Goal: Transaction & Acquisition: Purchase product/service

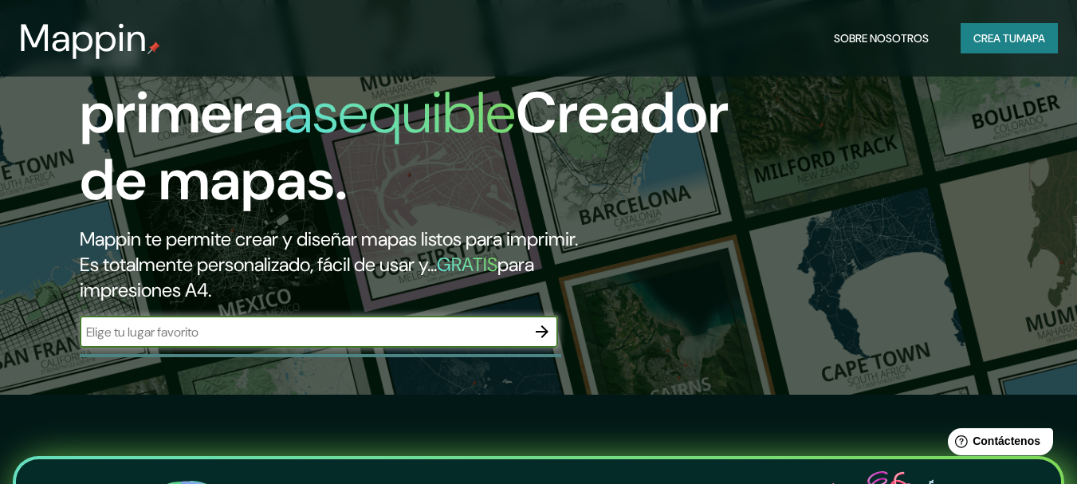
scroll to position [80, 0]
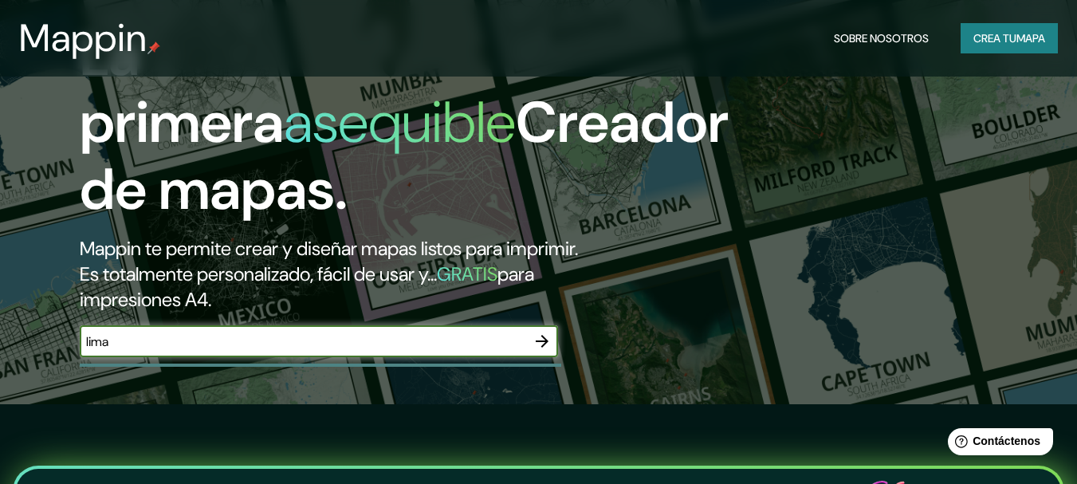
type input "lima"
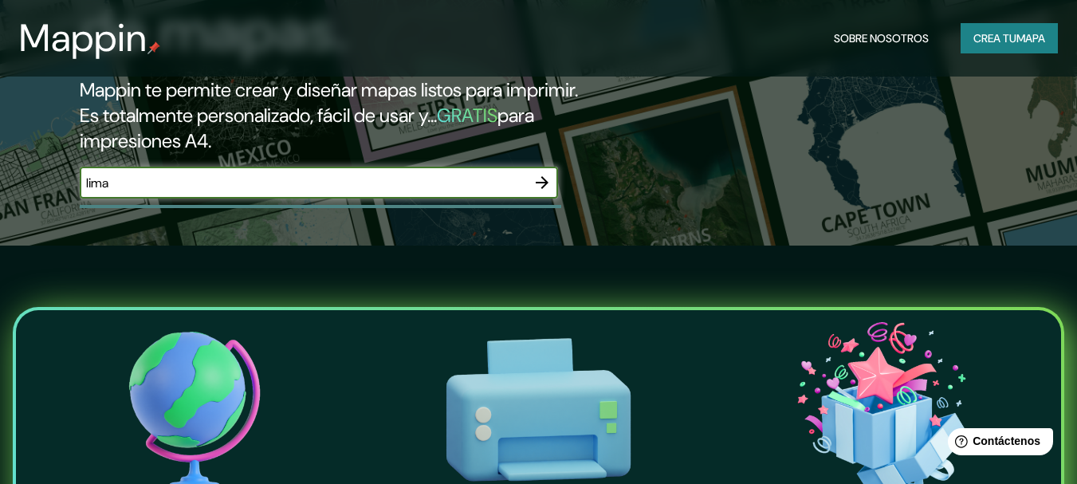
scroll to position [239, 0]
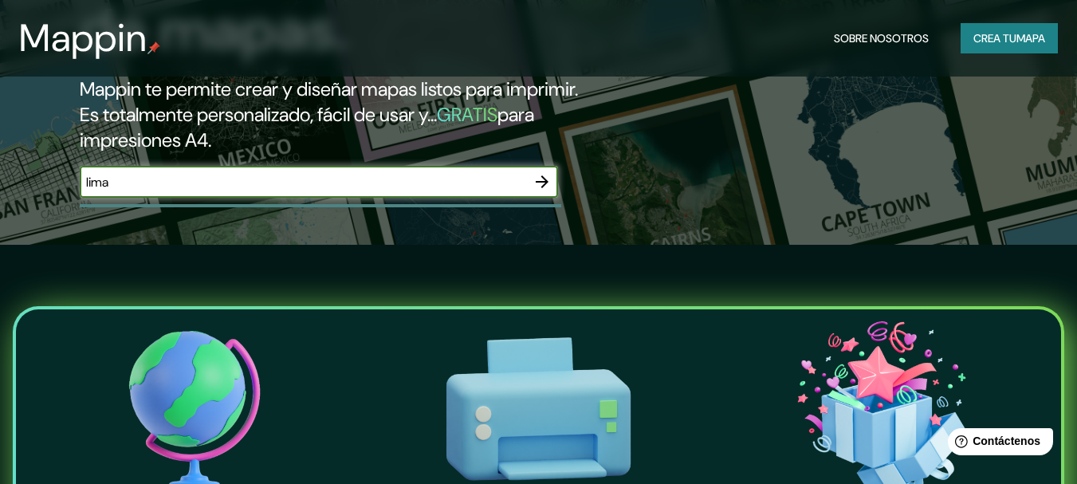
click at [540, 161] on div "La primera asequible Creador de mapas. Mappin te permite crear y diseñar mapas …" at bounding box center [349, 38] width 647 height 351
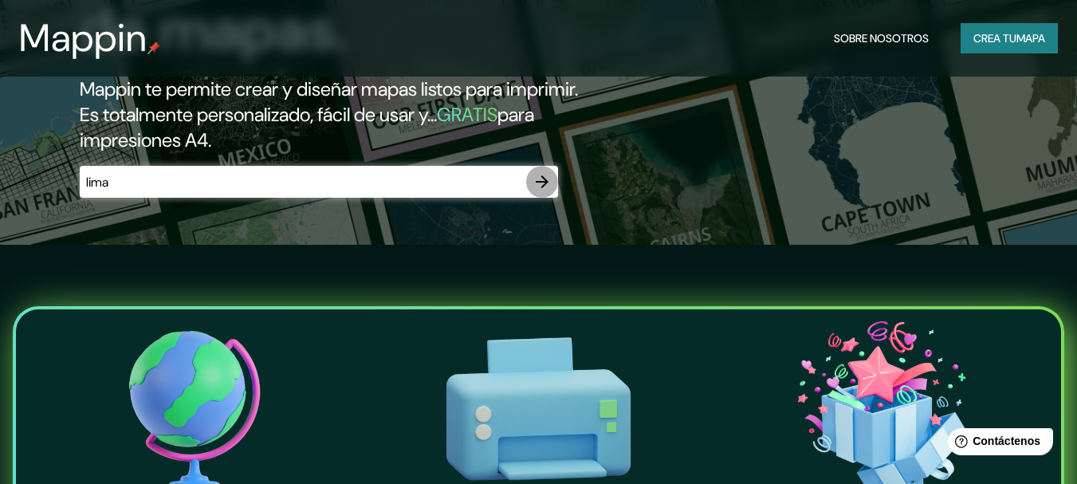
click at [542, 174] on icon "button" at bounding box center [542, 181] width 19 height 19
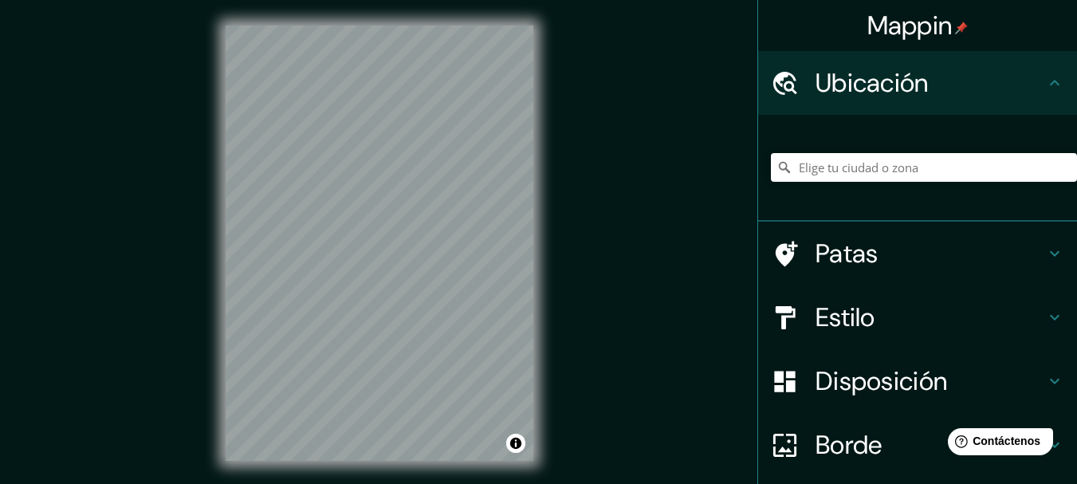
click at [439, 483] on html "Mappin Ubicación Patas Estilo Disposición Borde Elige un borde. Consejo : puede…" at bounding box center [538, 242] width 1077 height 484
click at [408, 462] on div "© Mapbox © OpenStreetMap Improve this map" at bounding box center [379, 243] width 359 height 486
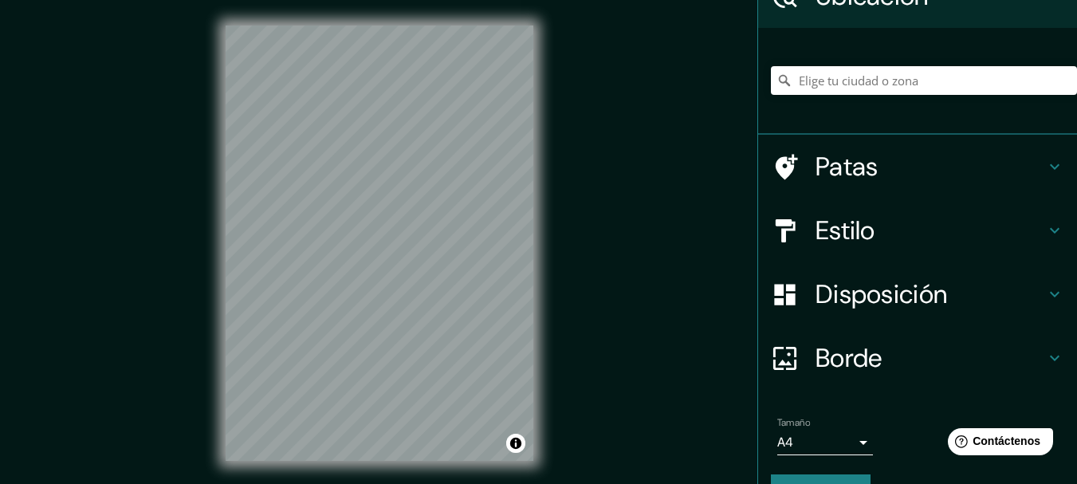
scroll to position [127, 0]
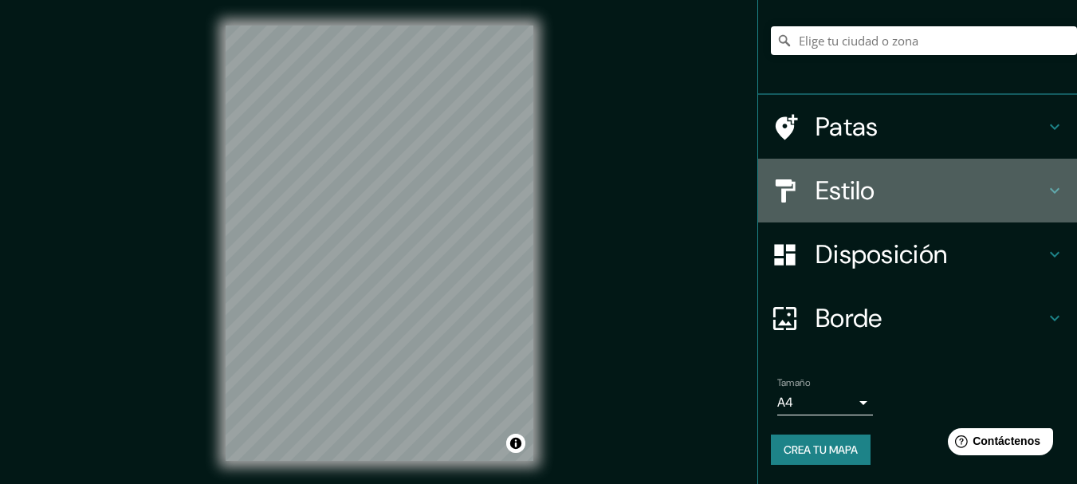
click at [1045, 183] on icon at bounding box center [1054, 190] width 19 height 19
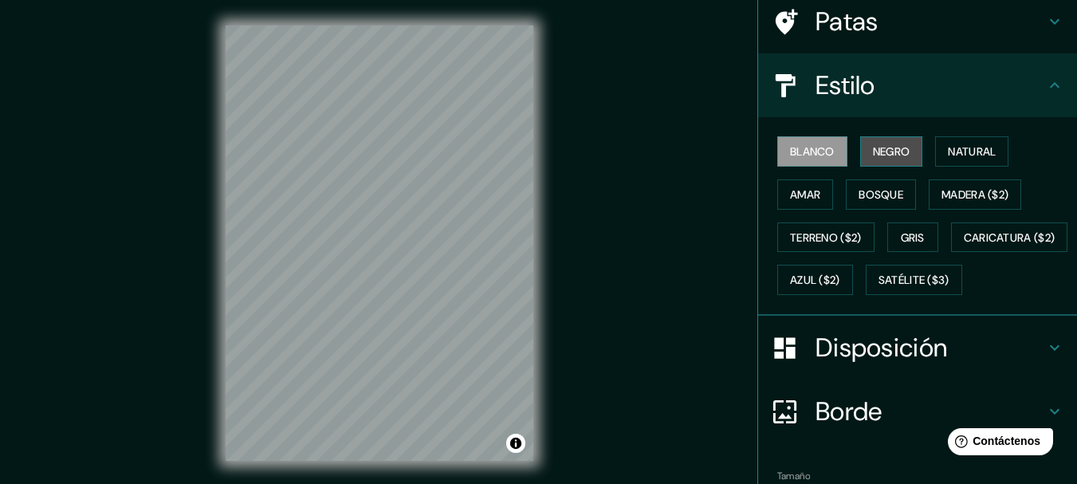
click at [890, 147] on font "Negro" at bounding box center [891, 151] width 37 height 14
click at [811, 142] on font "Blanco" at bounding box center [812, 151] width 45 height 21
click at [980, 162] on button "Natural" at bounding box center [971, 151] width 73 height 30
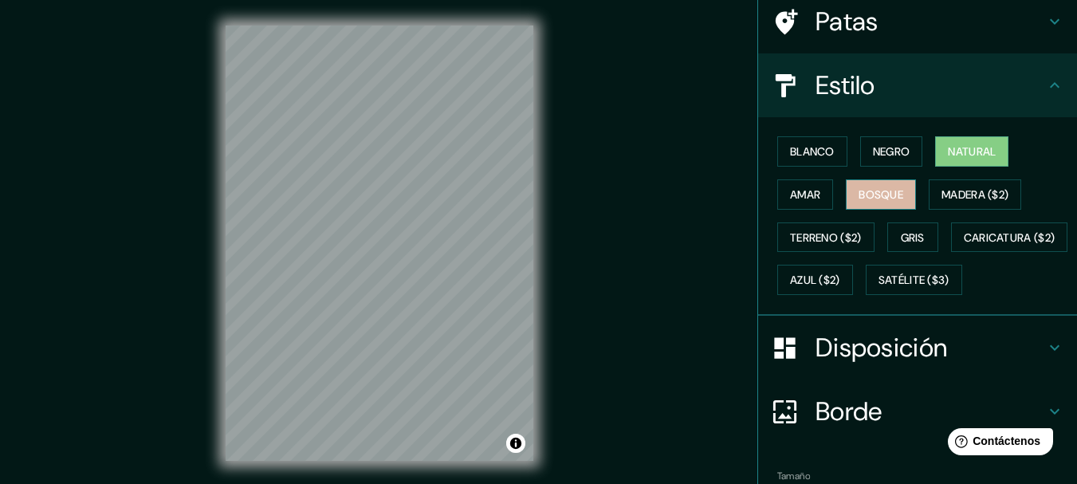
click at [870, 187] on font "Bosque" at bounding box center [881, 194] width 45 height 14
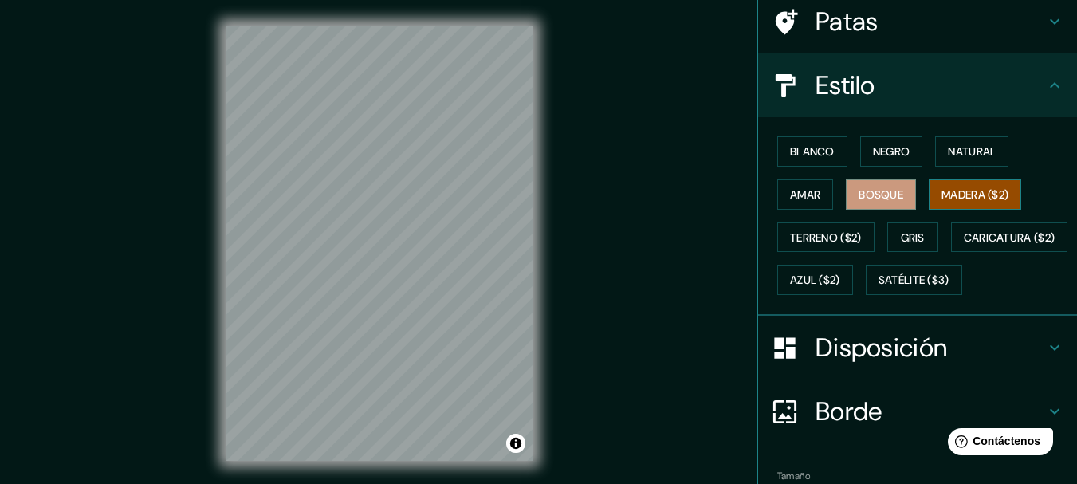
click at [952, 201] on font "Madera ($2)" at bounding box center [975, 194] width 67 height 14
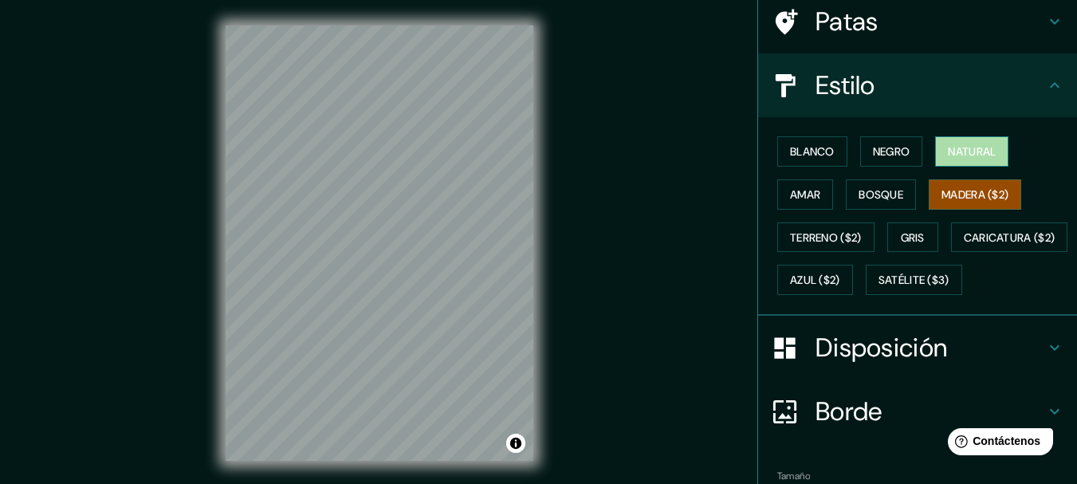
click at [974, 136] on button "Natural" at bounding box center [971, 151] width 73 height 30
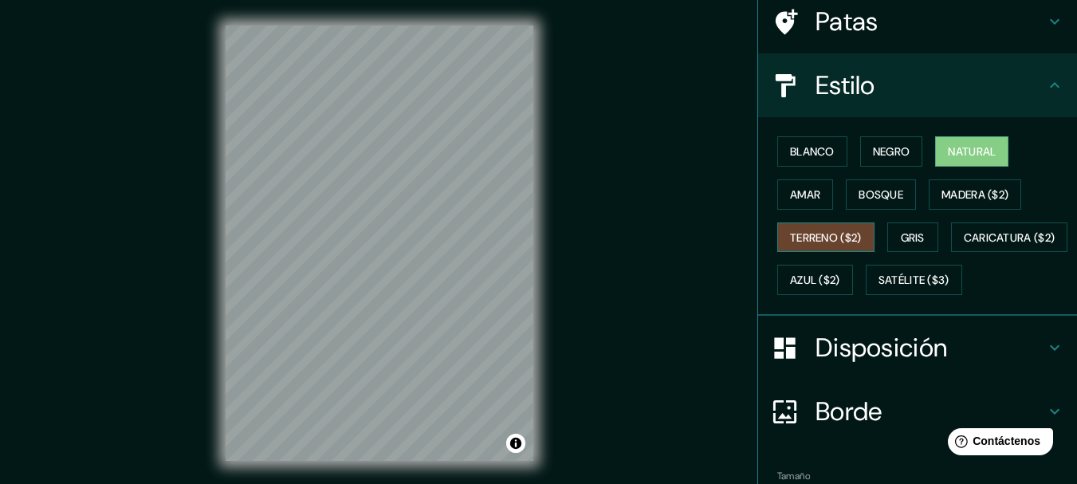
click at [854, 241] on font "Terreno ($2)" at bounding box center [826, 237] width 72 height 14
click at [973, 141] on font "Natural" at bounding box center [972, 151] width 48 height 21
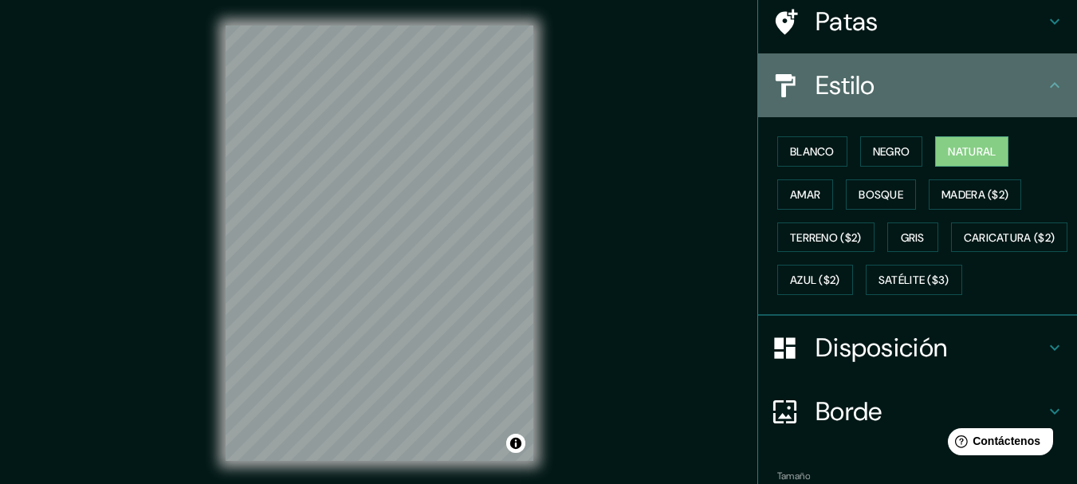
click at [940, 80] on h4 "Estilo" at bounding box center [931, 85] width 230 height 32
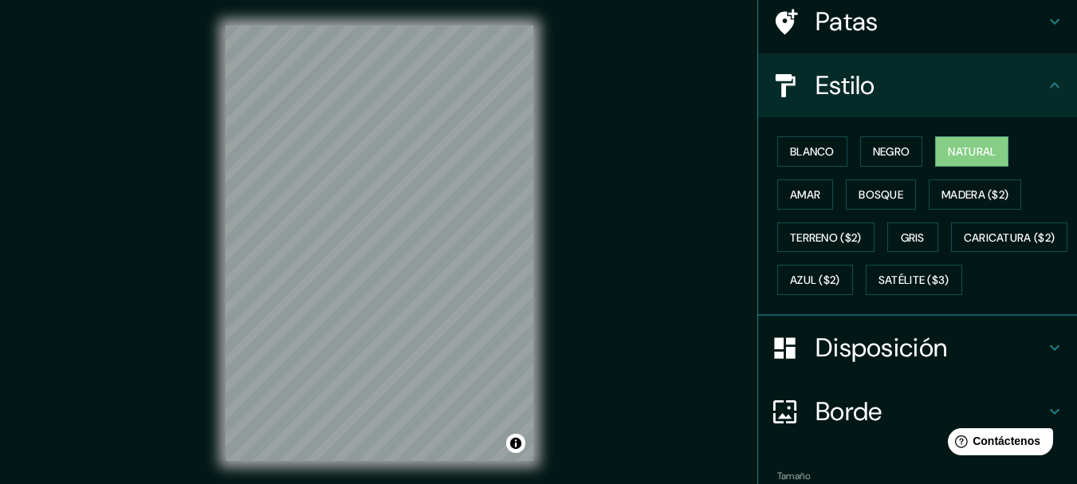
click at [1045, 81] on icon at bounding box center [1054, 85] width 19 height 19
click at [1045, 82] on icon at bounding box center [1054, 85] width 19 height 19
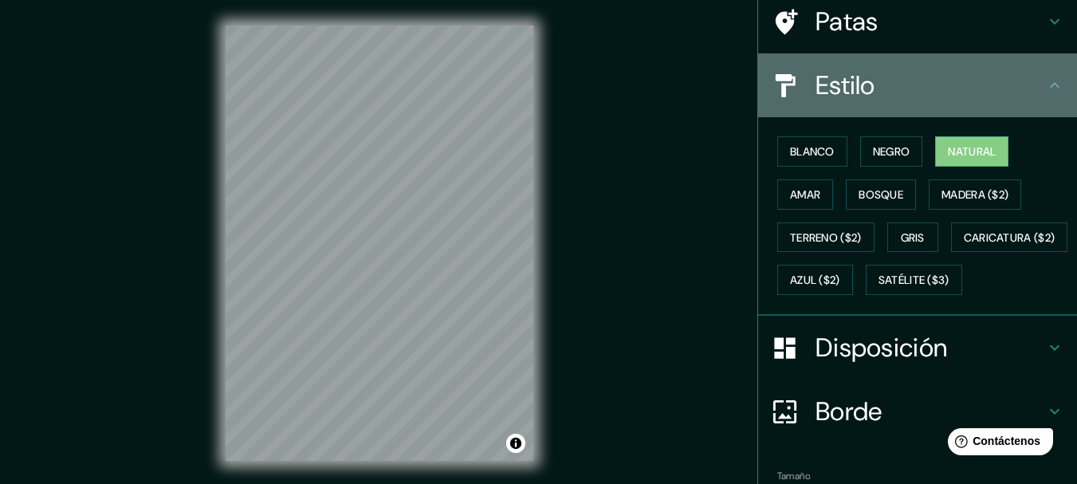
click at [1049, 100] on div "Estilo" at bounding box center [917, 85] width 319 height 64
click at [1049, 88] on icon at bounding box center [1054, 85] width 19 height 19
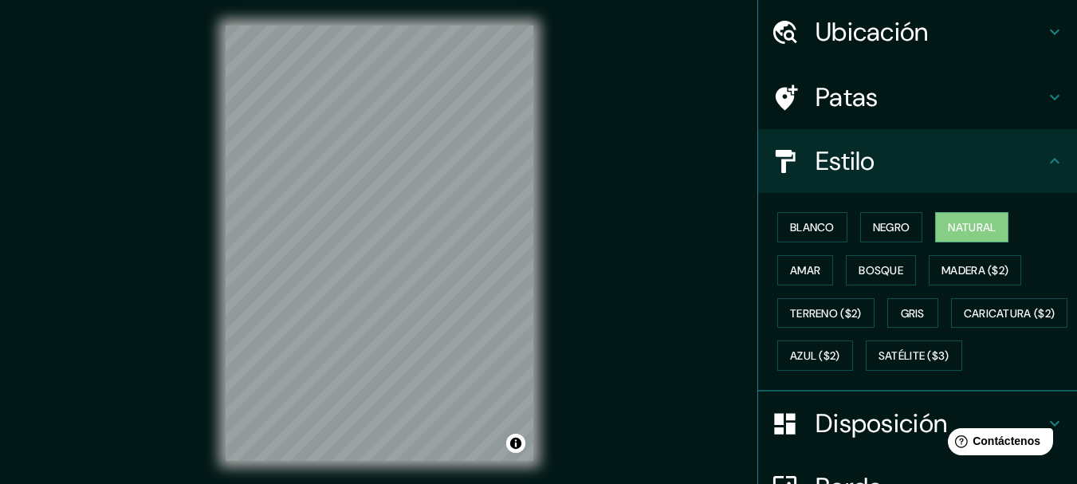
scroll to position [0, 0]
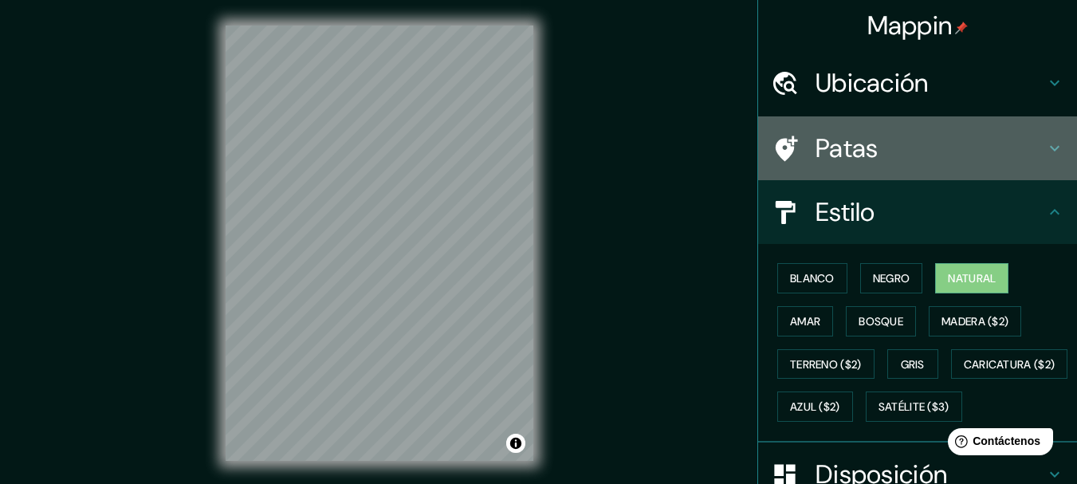
click at [1026, 144] on h4 "Patas" at bounding box center [931, 148] width 230 height 32
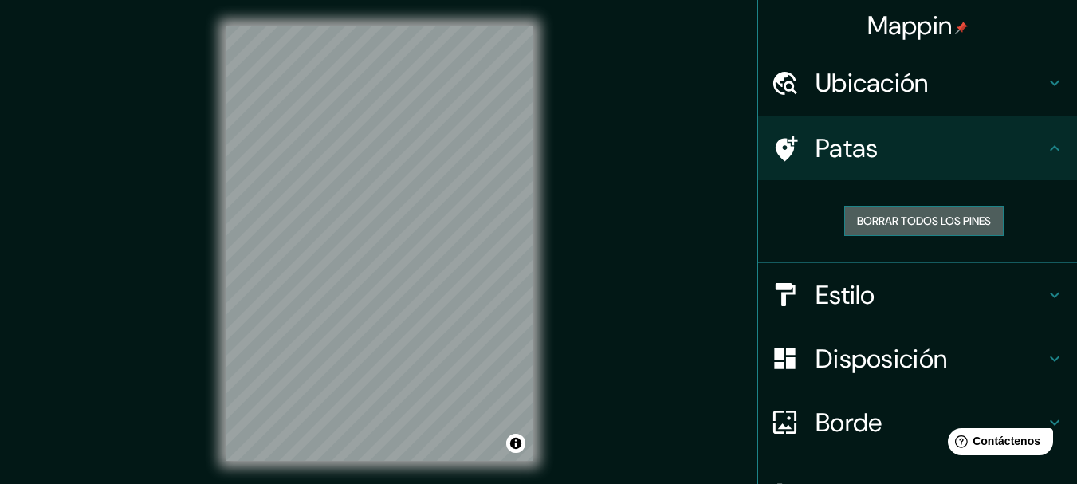
click at [900, 214] on font "Borrar todos los pines" at bounding box center [924, 221] width 134 height 14
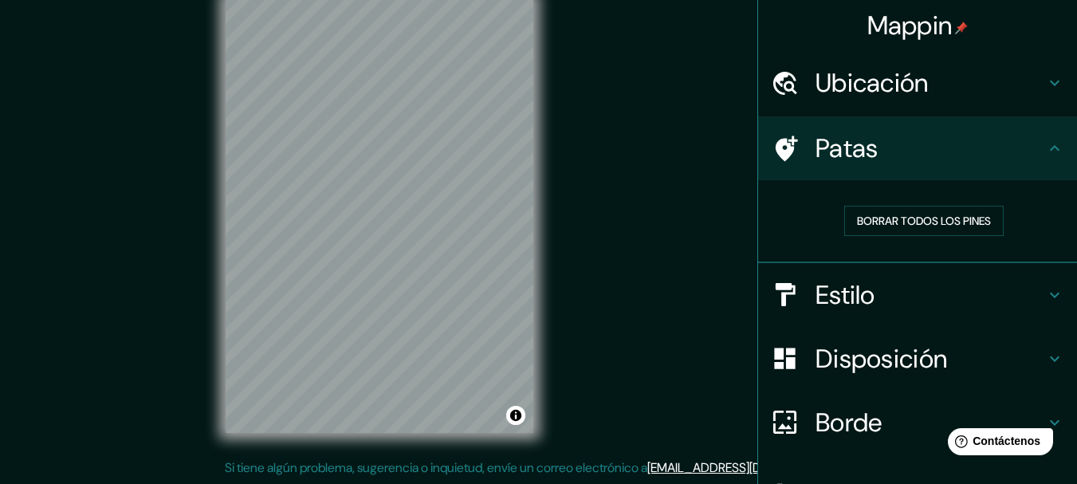
click at [1045, 367] on icon at bounding box center [1054, 358] width 19 height 19
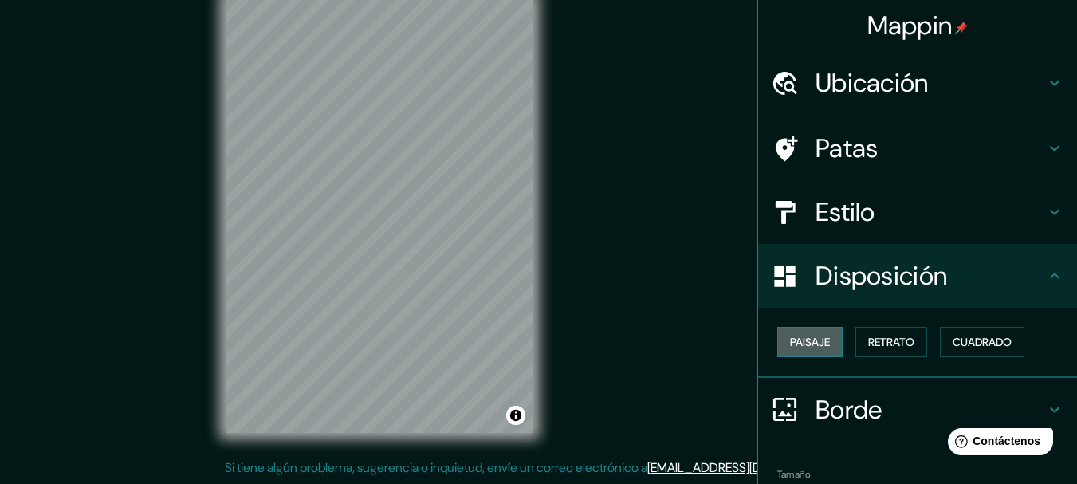
click at [777, 340] on button "Paisaje" at bounding box center [809, 342] width 65 height 30
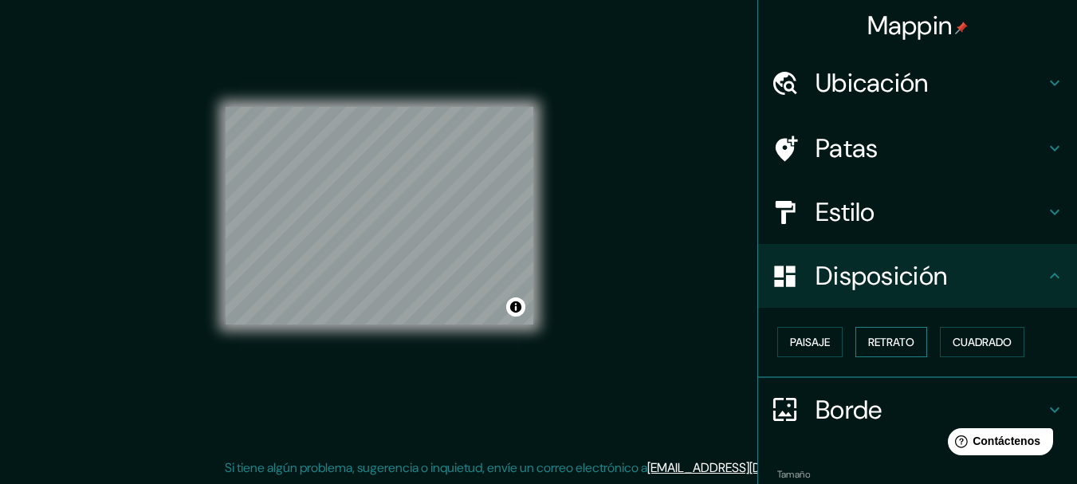
click at [868, 346] on font "Retrato" at bounding box center [891, 342] width 46 height 14
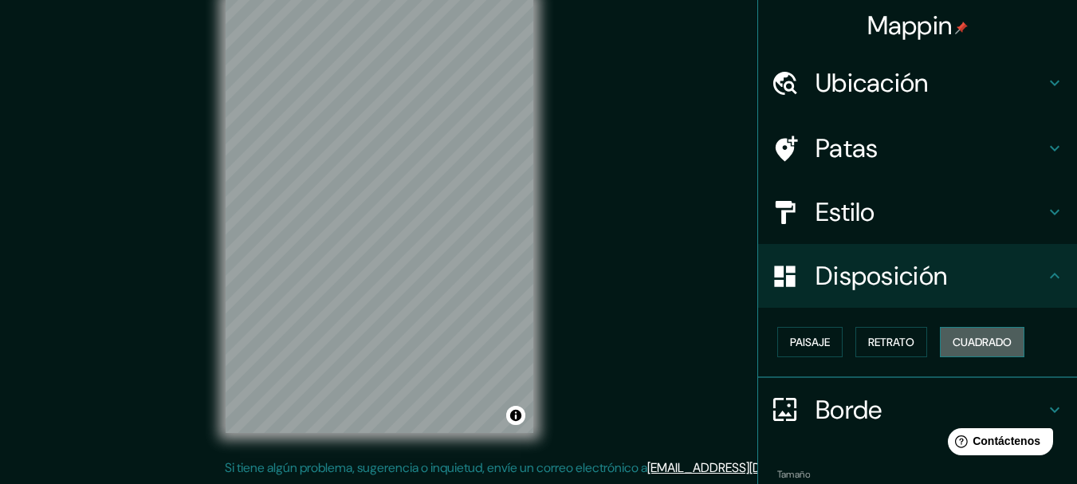
click at [953, 339] on font "Cuadrado" at bounding box center [982, 342] width 59 height 14
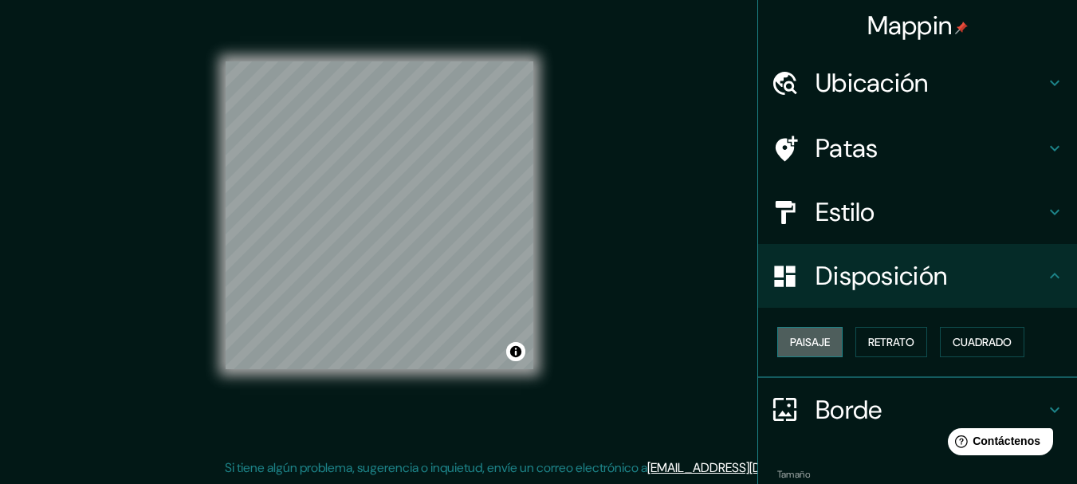
click at [792, 342] on font "Paisaje" at bounding box center [810, 342] width 40 height 14
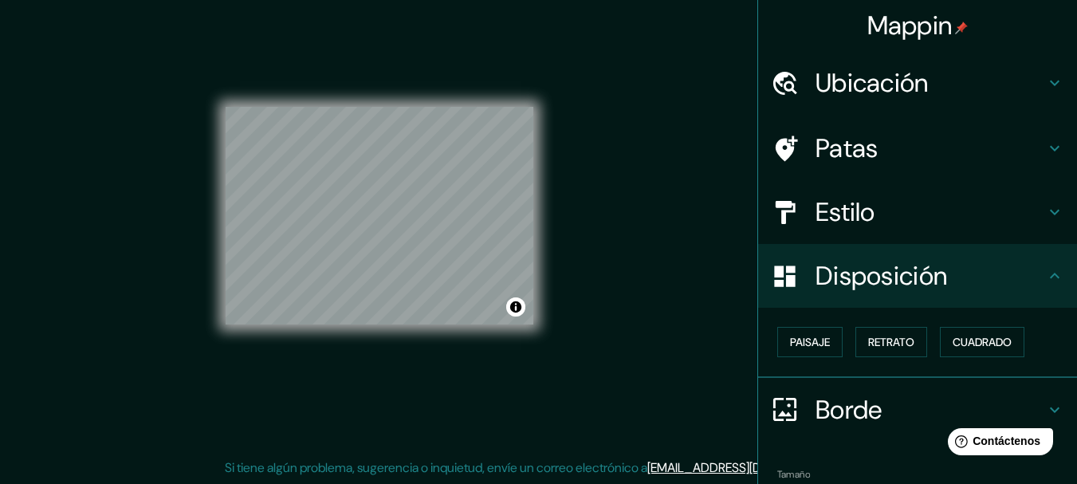
click at [836, 336] on div "Paisaje Retrato Cuadrado" at bounding box center [924, 341] width 306 height 43
click at [908, 343] on button "Retrato" at bounding box center [891, 342] width 72 height 30
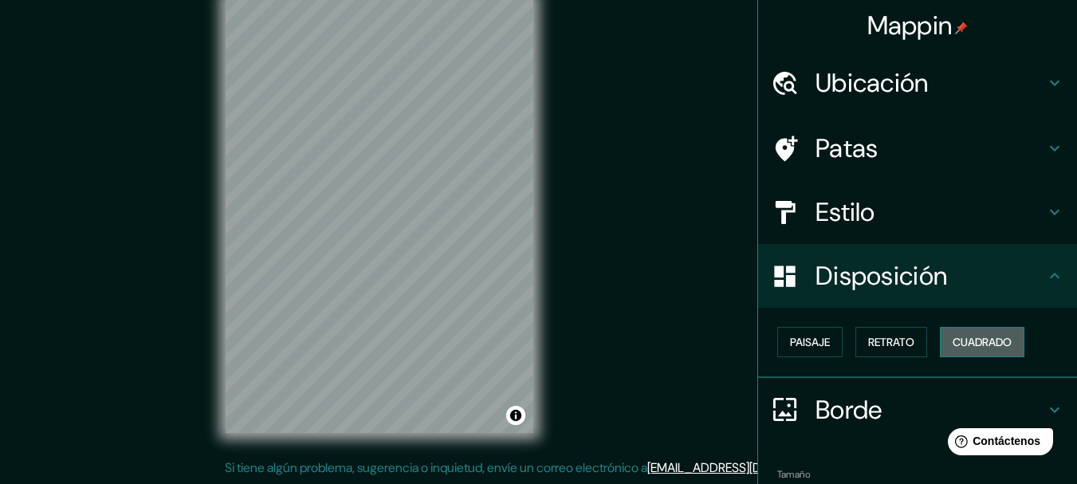
click at [943, 350] on button "Cuadrado" at bounding box center [982, 342] width 85 height 30
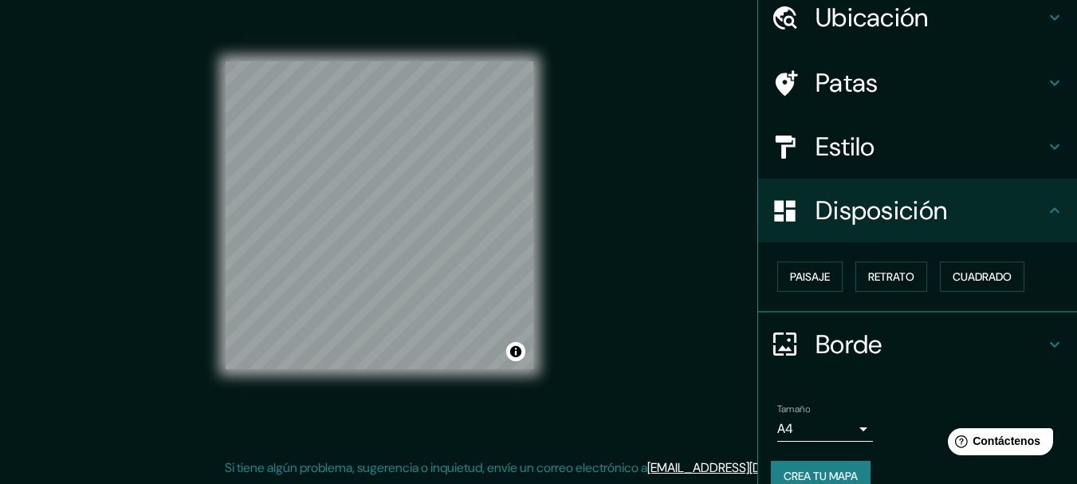
scroll to position [91, 0]
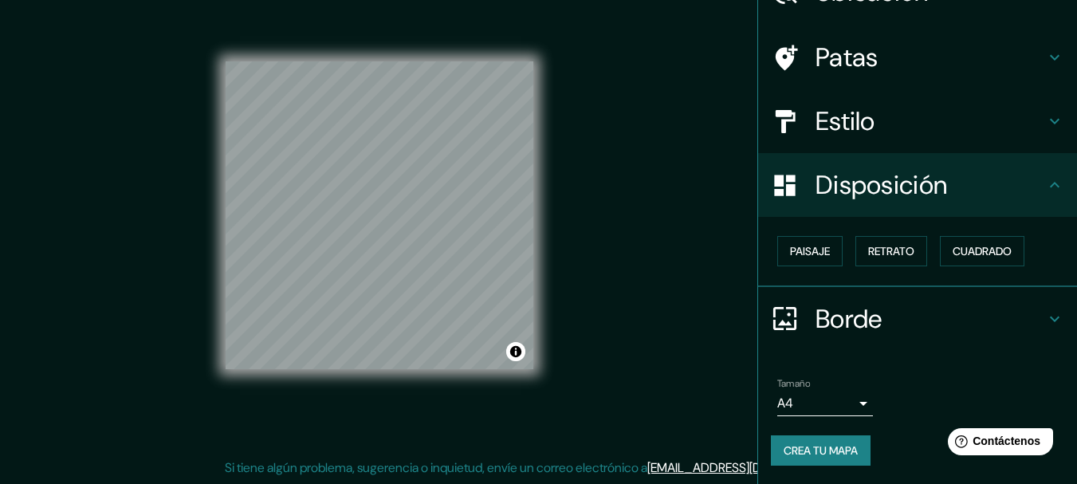
click at [1045, 179] on icon at bounding box center [1054, 184] width 19 height 19
click at [868, 242] on font "Retrato" at bounding box center [891, 251] width 46 height 21
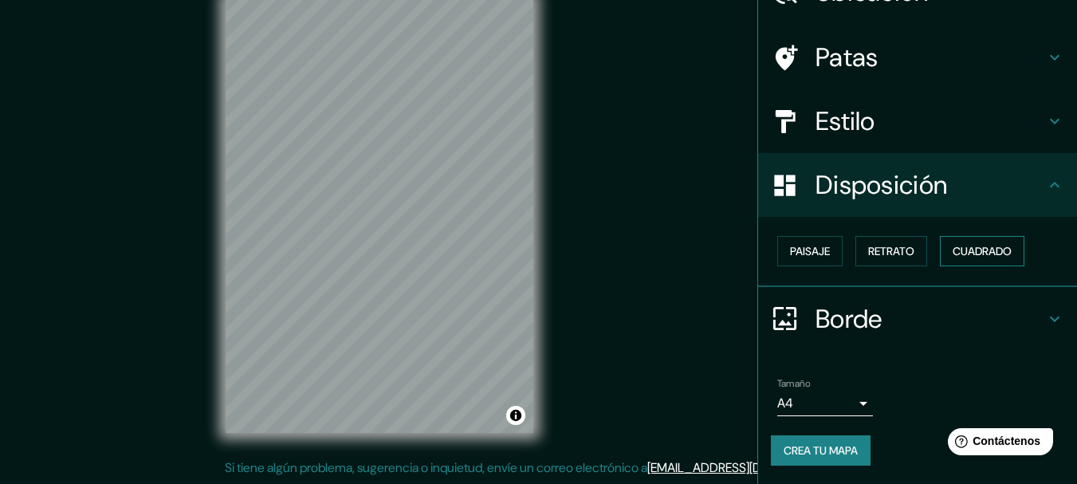
click at [993, 246] on font "Cuadrado" at bounding box center [982, 251] width 59 height 14
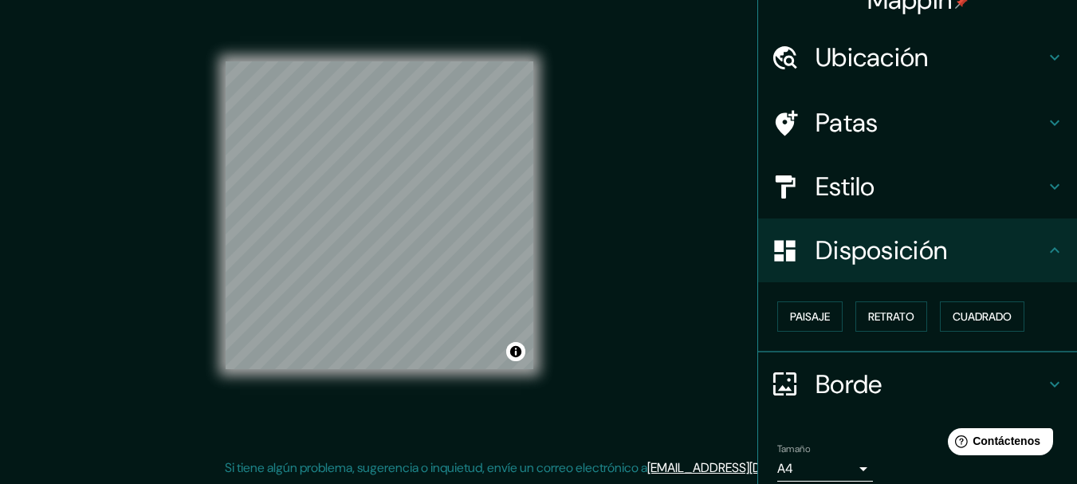
scroll to position [0, 0]
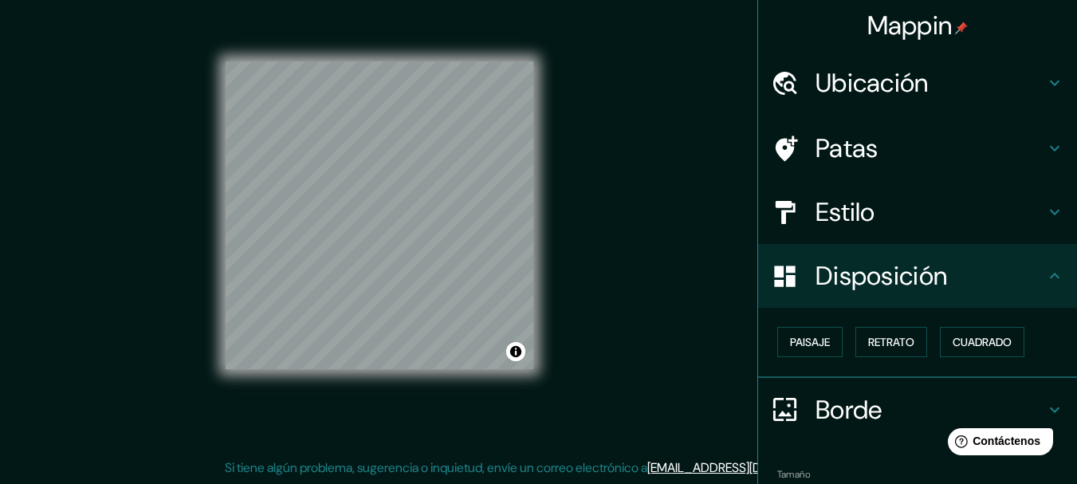
click at [884, 407] on h4 "Borde" at bounding box center [931, 410] width 230 height 32
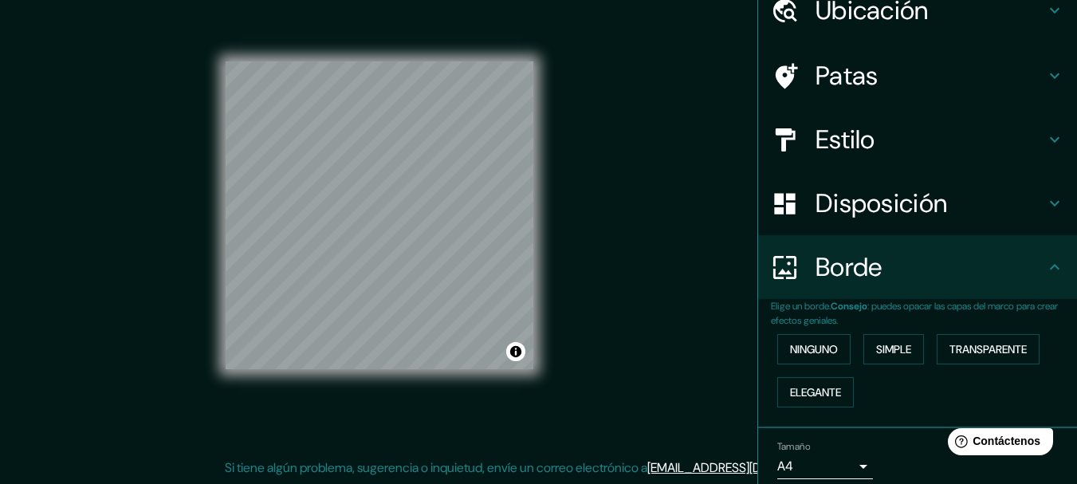
scroll to position [80, 0]
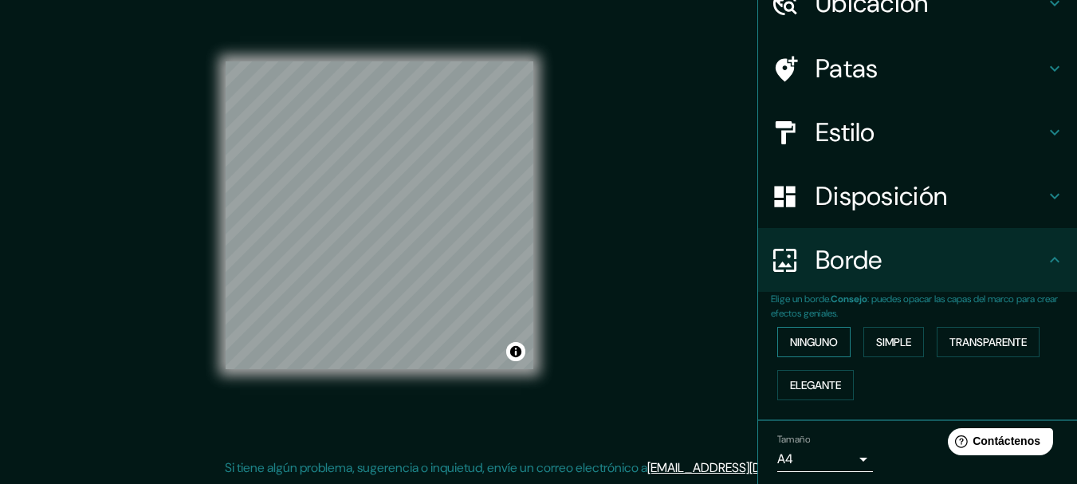
click at [812, 346] on font "Ninguno" at bounding box center [814, 342] width 48 height 14
click at [883, 340] on font "Simple" at bounding box center [893, 342] width 35 height 14
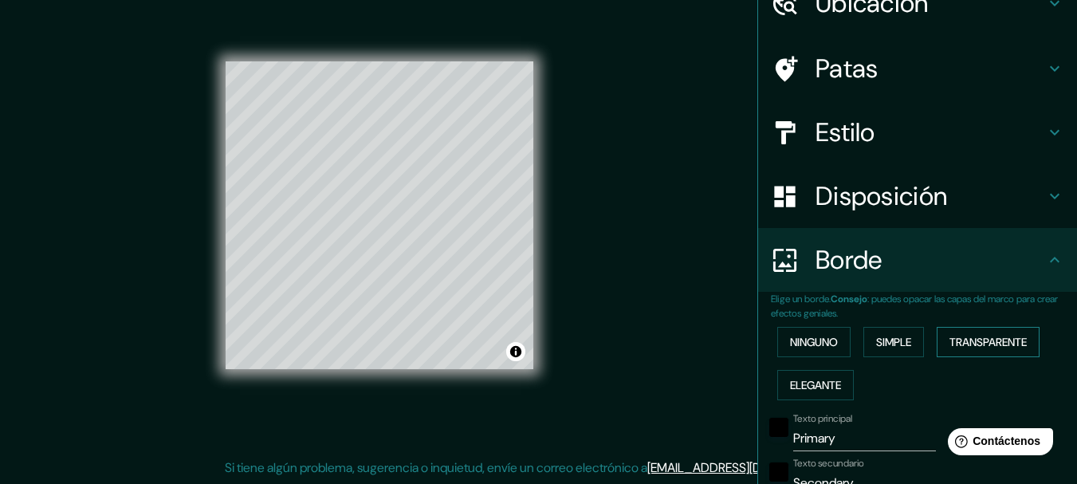
click at [957, 340] on font "Transparente" at bounding box center [988, 342] width 77 height 14
click at [834, 388] on button "Elegante" at bounding box center [815, 385] width 77 height 30
click at [821, 331] on button "Ninguno" at bounding box center [813, 342] width 73 height 30
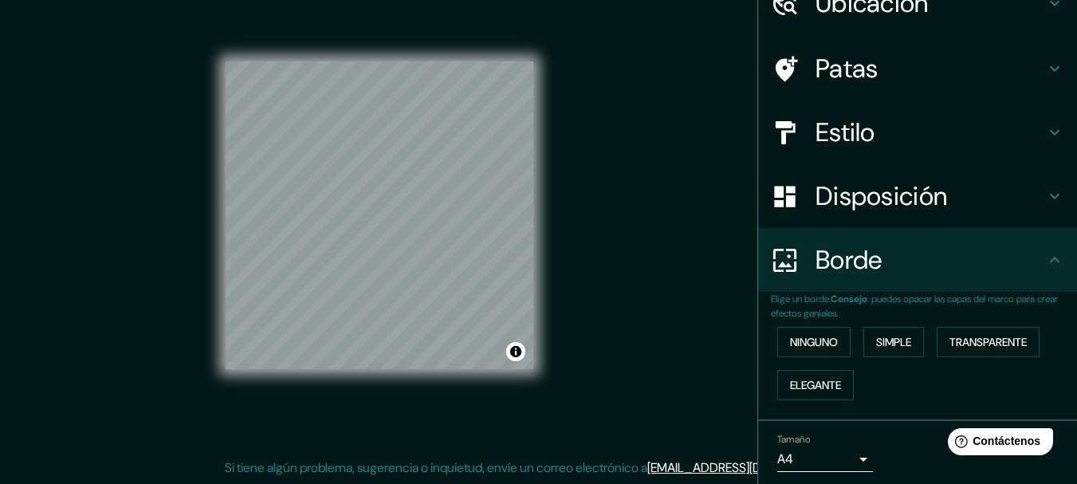
scroll to position [0, 0]
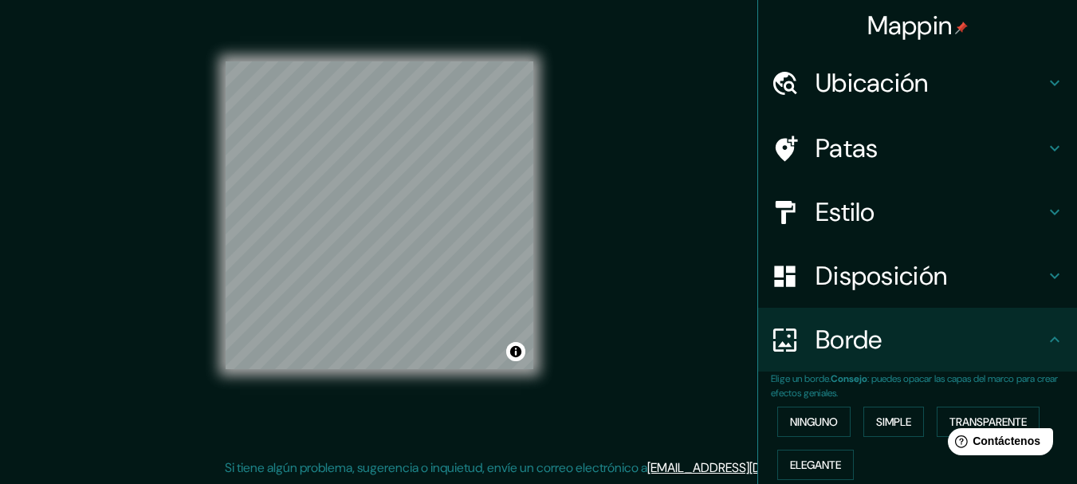
click at [882, 93] on font "Ubicación" at bounding box center [872, 82] width 113 height 33
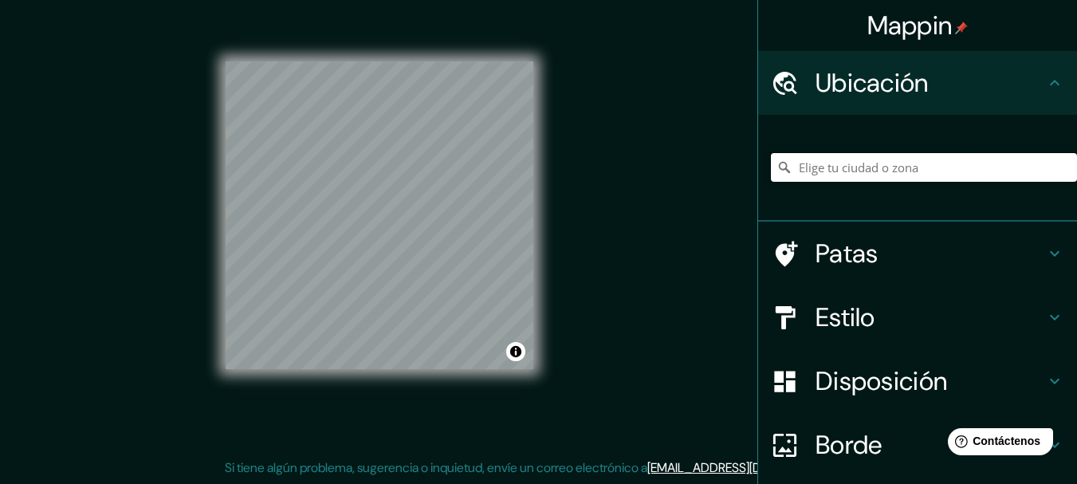
click at [843, 163] on input "Elige tu ciudad o zona" at bounding box center [924, 167] width 306 height 29
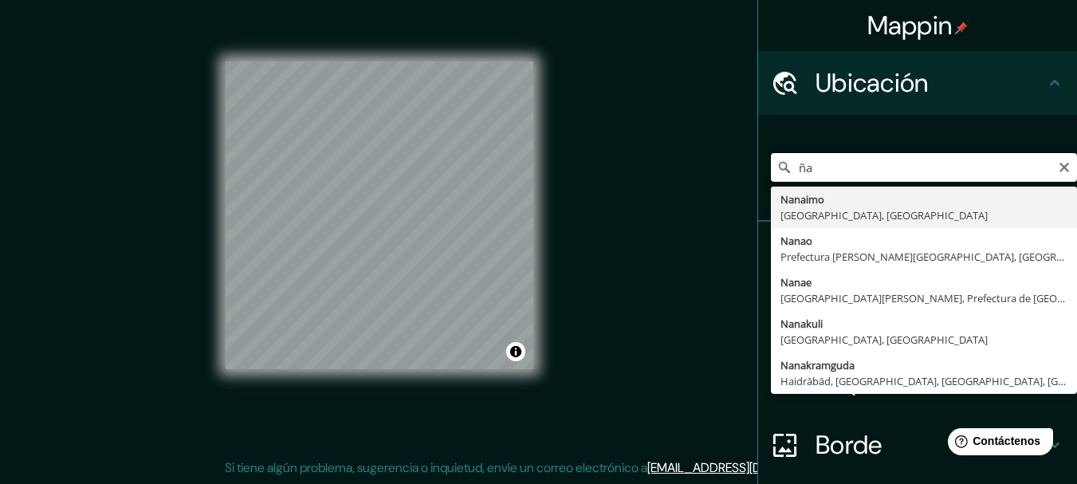
type input "ñ"
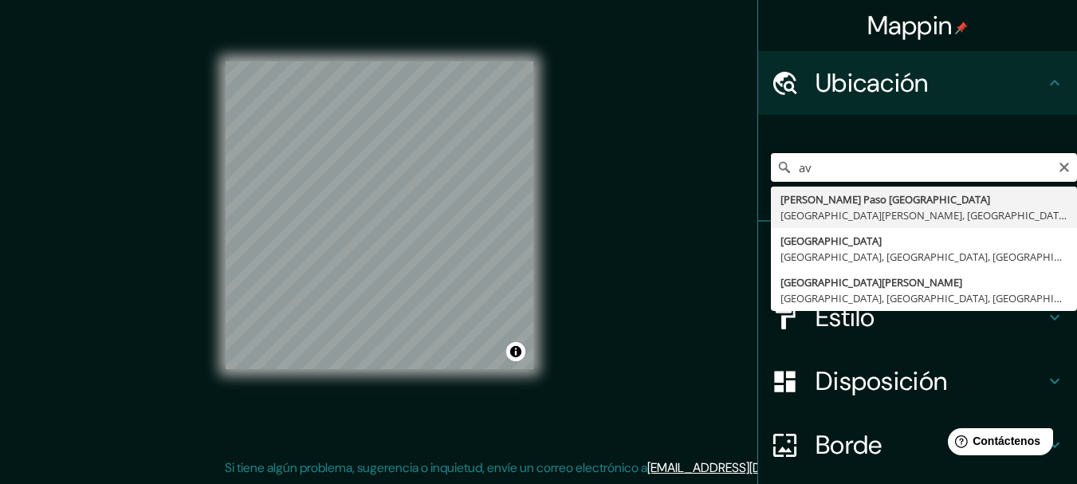
type input "a"
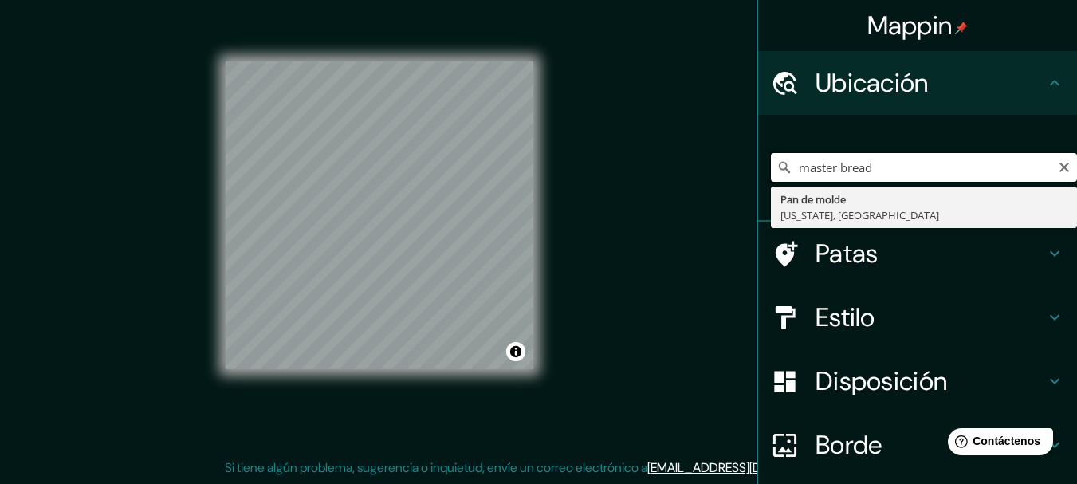
type input "master bread"
